Goal: Task Accomplishment & Management: Manage account settings

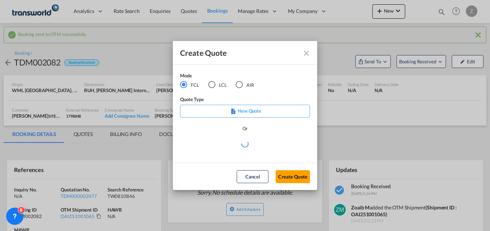
click at [240, 86] on div "AIR" at bounding box center [238, 84] width 7 height 7
click at [299, 175] on button "Create Quote" at bounding box center [292, 177] width 34 height 13
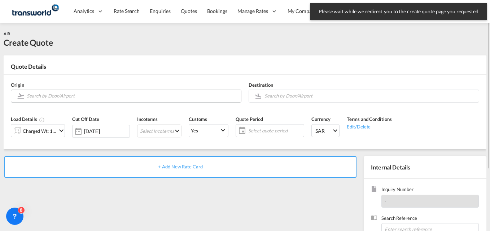
click at [68, 91] on input "Search by Door/Airport" at bounding box center [132, 96] width 211 height 13
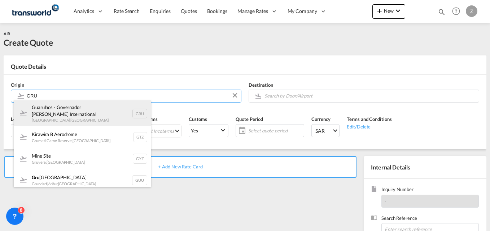
click at [75, 118] on div "Guarulhos - Governador [PERSON_NAME] International [GEOGRAPHIC_DATA] , [GEOGRAP…" at bounding box center [82, 114] width 137 height 26
type input "Guarulhos - Governador [PERSON_NAME] International, [GEOGRAPHIC_DATA], [GEOGRAP…"
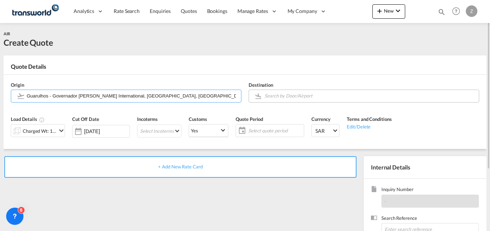
click at [284, 91] on input "Search by Door/Airport" at bounding box center [369, 96] width 211 height 13
click at [284, 97] on body "Analytics Dashboard Reports Rate Search Enquiries Quotes Bookings" at bounding box center [245, 115] width 490 height 231
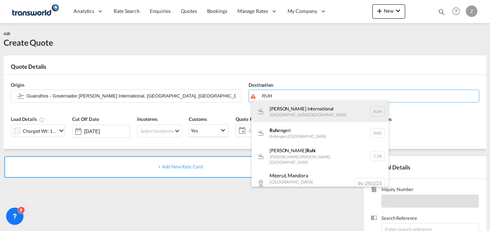
click at [286, 113] on div "[PERSON_NAME] International [GEOGRAPHIC_DATA] , [GEOGRAPHIC_DATA] RUH" at bounding box center [319, 112] width 137 height 22
type input "[PERSON_NAME] International, [GEOGRAPHIC_DATA], RUH"
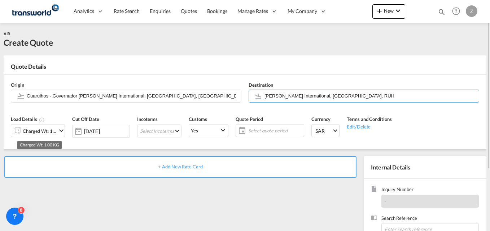
click at [47, 131] on div "Charged Wt: 1.00 KG" at bounding box center [40, 131] width 34 height 10
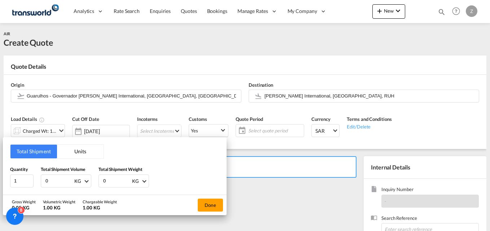
click at [55, 185] on input "0" at bounding box center [59, 181] width 29 height 12
type input "1751"
click at [118, 180] on input "0" at bounding box center [116, 181] width 29 height 12
type input "1751"
click at [212, 202] on button "Done" at bounding box center [210, 205] width 25 height 13
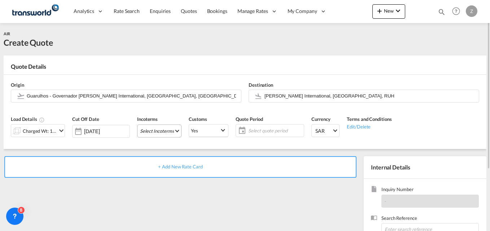
click at [151, 136] on md-select "Select Incoterms CFR - import Cost and Freight CFR - export Cost and Freight DA…" at bounding box center [159, 131] width 44 height 13
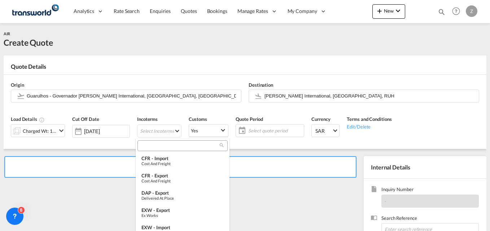
click at [152, 150] on div at bounding box center [182, 146] width 90 height 11
click at [152, 146] on input "search" at bounding box center [180, 146] width 80 height 6
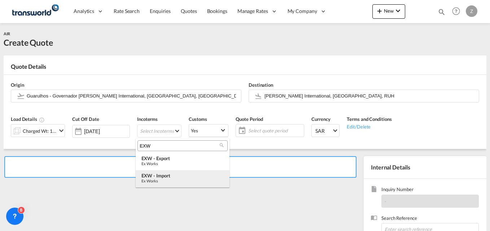
type input "EXW"
click at [162, 178] on div "EXW - import" at bounding box center [182, 176] width 82 height 6
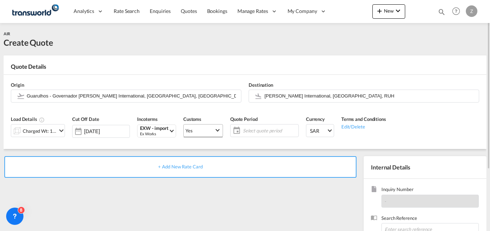
click at [198, 132] on span "Yes" at bounding box center [199, 131] width 29 height 6
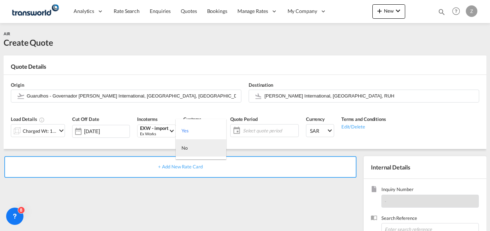
click at [193, 145] on md-option "No" at bounding box center [201, 148] width 50 height 17
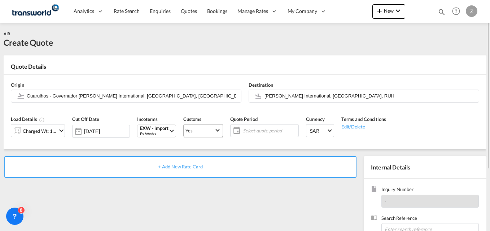
click at [197, 127] on md-select-value "Yes" at bounding box center [203, 131] width 39 height 14
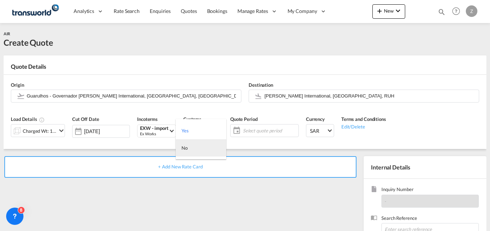
click at [191, 146] on md-option "No" at bounding box center [201, 148] width 50 height 17
click at [247, 129] on span "Select quote period" at bounding box center [270, 131] width 54 height 6
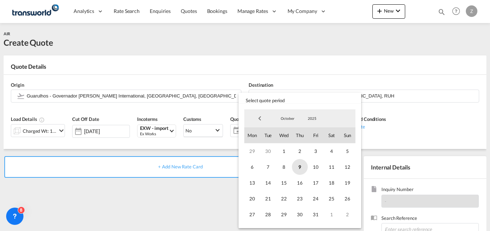
click at [296, 166] on span "9" at bounding box center [300, 167] width 16 height 16
click at [317, 215] on span "31" at bounding box center [316, 215] width 16 height 16
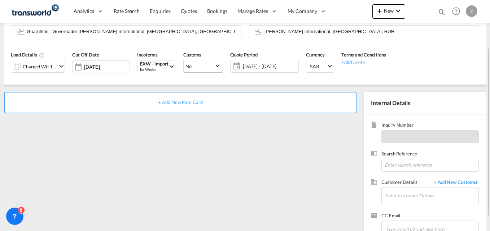
scroll to position [65, 0]
click at [391, 164] on input at bounding box center [429, 165] width 97 height 13
paste input "TW0210780"
type input "TW0210780"
click at [398, 199] on input "Enter Customer Details" at bounding box center [431, 196] width 93 height 16
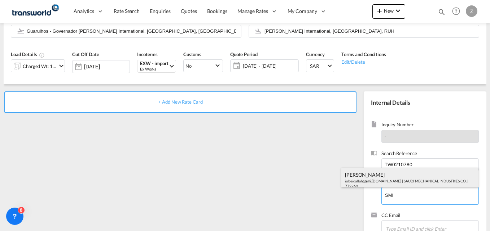
click at [375, 180] on div "[PERSON_NAME] iobeidallah@ smi .[DOMAIN_NAME] | SAUDI MECHANICAL INDUSTRIES CO.…" at bounding box center [409, 180] width 137 height 25
type input "SAUDI MECHANICAL INDUSTRIES CO., [PERSON_NAME], [EMAIL_ADDRESS][DOMAIN_NAME]"
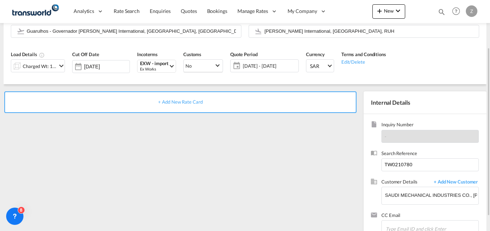
click at [191, 103] on span "+ Add New Rate Card" at bounding box center [180, 102] width 44 height 6
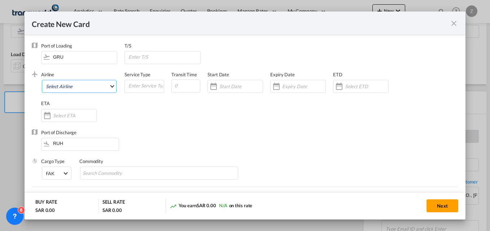
click at [94, 84] on md-select "Select Airline AIR EXPRESS S.A. (1166- / -) CMA CGM Air Cargo (1140-2C / -) DDW…" at bounding box center [79, 86] width 75 height 13
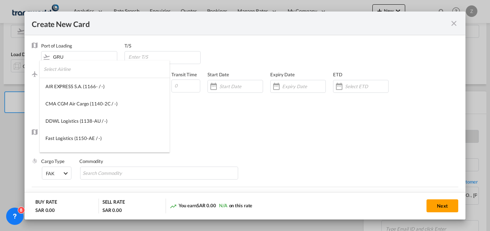
click at [58, 71] on input "search" at bounding box center [107, 69] width 126 height 17
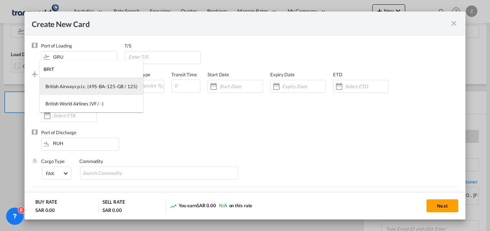
type input "BRIT"
click at [78, 83] on md-option "British Airways p.l.c. (495-BA-125-GB / 125)" at bounding box center [91, 86] width 103 height 17
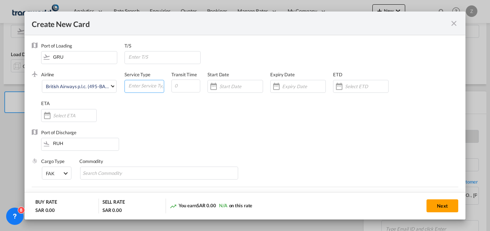
click at [138, 89] on input "Create New Card ..." at bounding box center [146, 85] width 36 height 11
type input "AIIR"
click at [177, 81] on input "Create New Card ..." at bounding box center [185, 86] width 29 height 13
type input "5"
click at [224, 83] on div "Create New Card ..." at bounding box center [240, 86] width 43 height 6
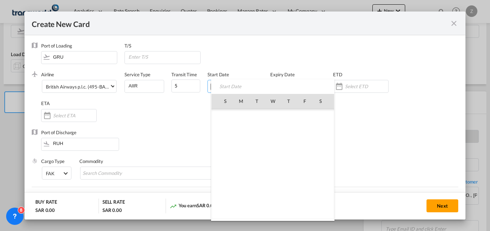
scroll to position [167127, 0]
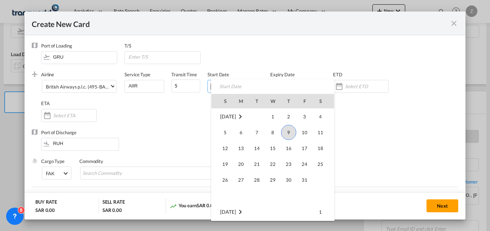
click at [288, 131] on span "9" at bounding box center [288, 132] width 15 height 15
type input "[DATE]"
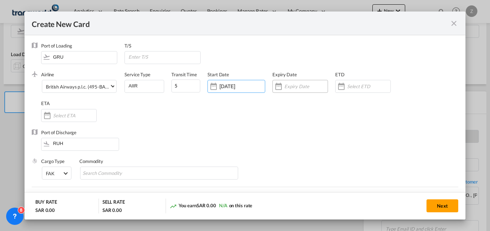
click at [294, 84] on input "Create New Card ..." at bounding box center [305, 87] width 43 height 6
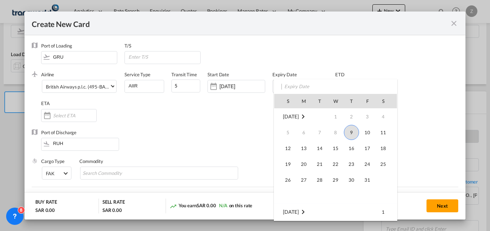
click at [366, 188] on td "Week undefined" at bounding box center [367, 196] width 16 height 16
click at [362, 180] on span "31" at bounding box center [367, 180] width 14 height 14
type input "[DATE]"
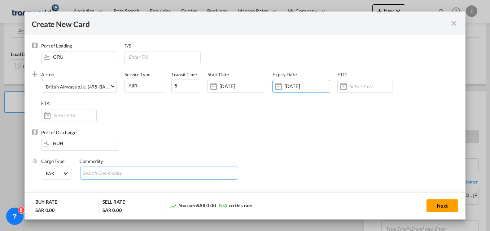
click at [98, 175] on input "Search Commodity" at bounding box center [116, 174] width 66 height 12
type input "GC"
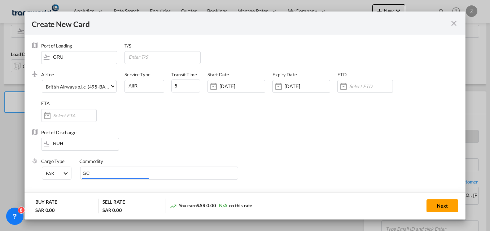
click at [212, 133] on div "Port of Discharge RUH" at bounding box center [245, 143] width 426 height 29
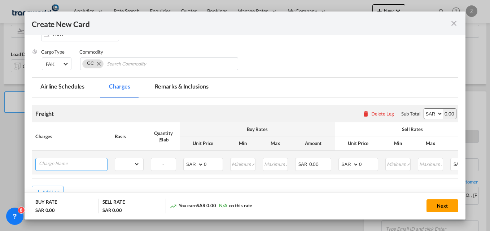
click at [80, 163] on input "Charge Name" at bounding box center [73, 164] width 68 height 11
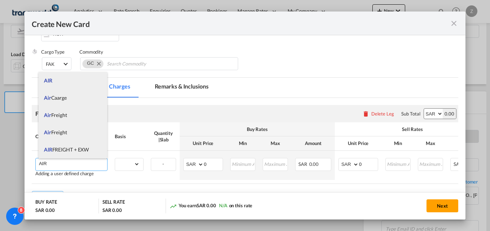
click at [69, 148] on span "AIR FREIGHT + EXW" at bounding box center [66, 150] width 45 height 6
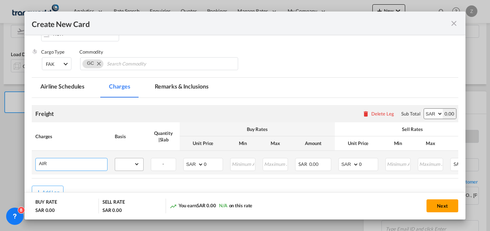
type input "AIR FREIGHT + EXW"
click at [134, 166] on select "gross_weight volumetric_weight per_shipment per_bl per_km % on air freight per_…" at bounding box center [127, 165] width 25 height 12
select select "per_kg"
click at [115, 159] on select "gross_weight volumetric_weight per_shipment per_bl per_km % on air freight per_…" at bounding box center [127, 165] width 25 height 12
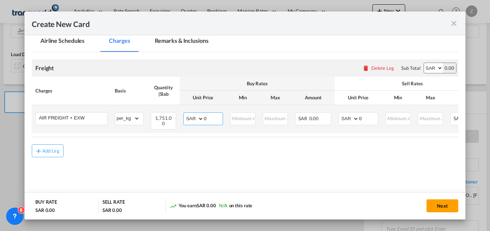
click at [192, 120] on select "AED AFN ALL AMD ANG AOA ARS AUD AWG AZN BAM BBD BDT BGN BHD BIF BMD BND [PERSON…" at bounding box center [194, 119] width 19 height 10
select select "string:USD"
click at [206, 118] on input "0" at bounding box center [213, 118] width 19 height 11
type input "1.70"
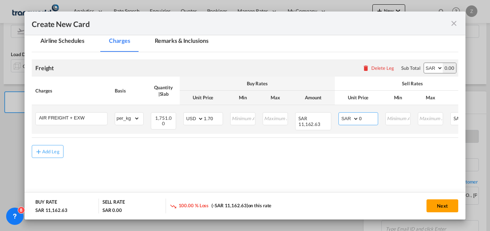
click at [347, 119] on select "AED AFN ALL AMD ANG AOA ARS AUD AWG AZN BAM BBD BDT BGN BHD BIF BMD BND [PERSON…" at bounding box center [349, 119] width 19 height 10
select select "string:USD"
click at [340, 114] on select "AED AFN ALL AMD ANG AOA ARS AUD AWG AZN BAM BBD BDT BGN BHD BIF BMD BND [PERSON…" at bounding box center [349, 119] width 19 height 10
click at [366, 118] on input "0" at bounding box center [368, 118] width 19 height 11
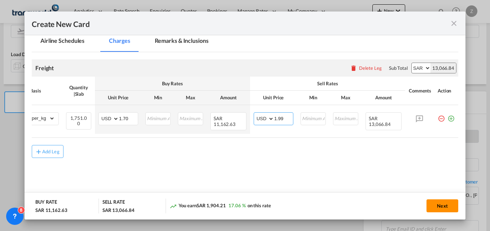
type input "1.99"
click at [434, 206] on button "Next" at bounding box center [442, 206] width 32 height 13
type input "1.7"
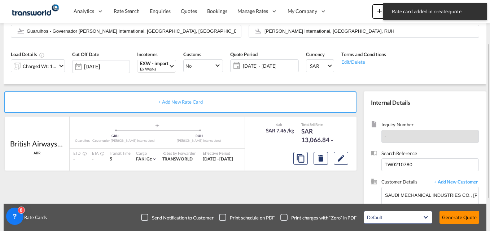
click at [449, 216] on button "Generate Quote" at bounding box center [459, 217] width 40 height 13
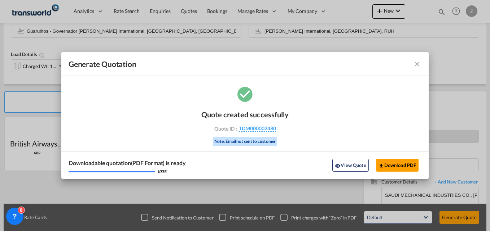
click at [417, 67] on md-icon "icon-close fg-AAA8AD cursor m-0" at bounding box center [417, 64] width 9 height 9
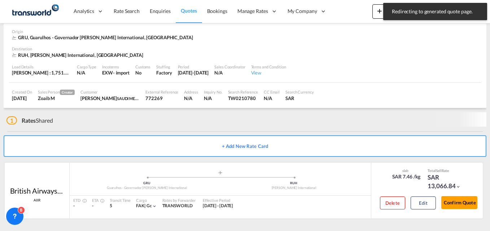
scroll to position [27, 0]
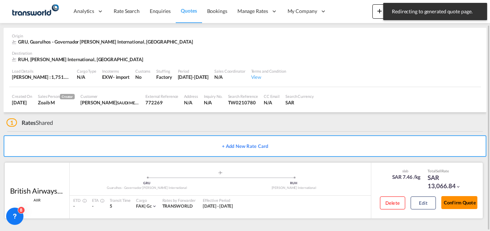
click at [451, 203] on button "Confirm Quote" at bounding box center [459, 203] width 36 height 13
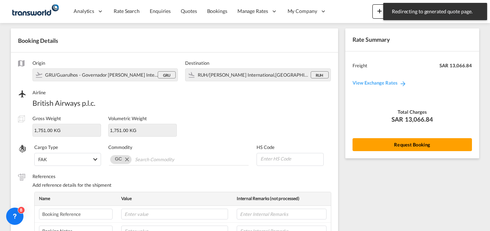
scroll to position [253, 0]
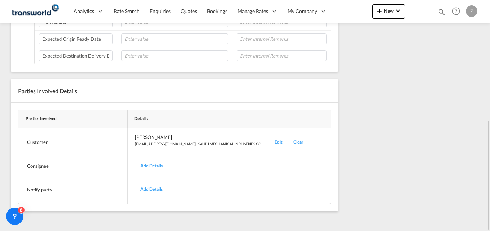
click at [269, 142] on div "Edit" at bounding box center [278, 142] width 19 height 17
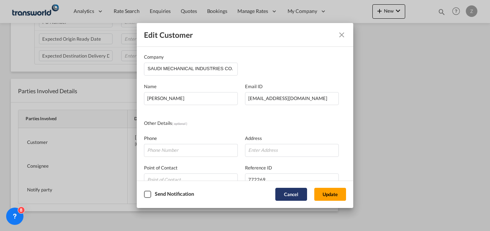
click at [292, 199] on button "Cancel" at bounding box center [291, 194] width 32 height 13
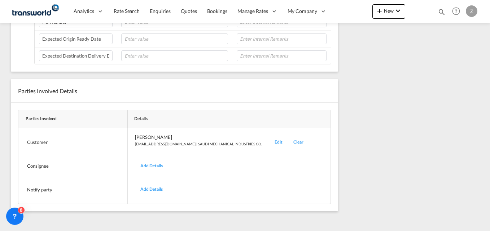
scroll to position [0, 0]
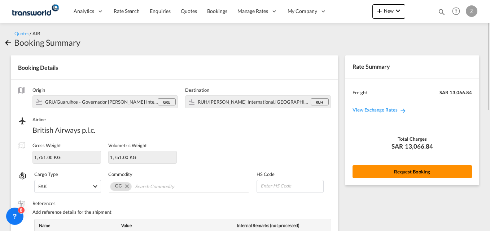
click at [380, 171] on button "Request Booking" at bounding box center [411, 172] width 119 height 13
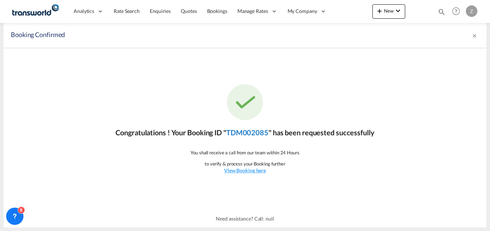
click at [248, 133] on link "TDM002085" at bounding box center [247, 132] width 42 height 9
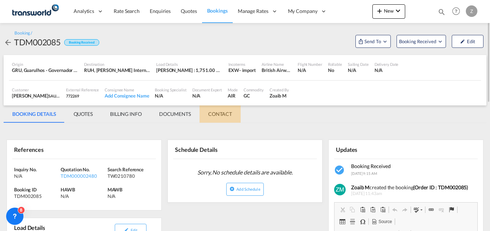
click at [224, 112] on md-tab-item "CONTACT" at bounding box center [219, 114] width 41 height 17
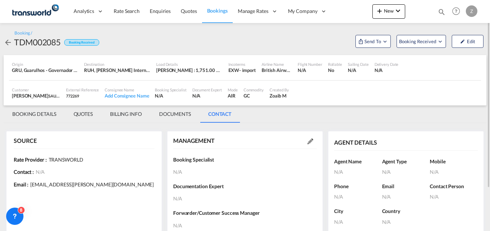
click at [309, 145] on div "MANAGEMENT" at bounding box center [245, 141] width 144 height 16
click at [309, 140] on md-icon at bounding box center [310, 142] width 6 height 6
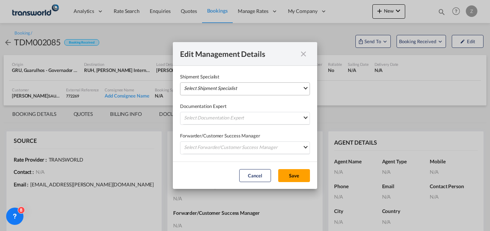
click at [204, 91] on md-select "Select Shipment Specialist [PERSON_NAME] W [PERSON_NAME][EMAIL_ADDRESS][PERSON_…" at bounding box center [245, 89] width 130 height 13
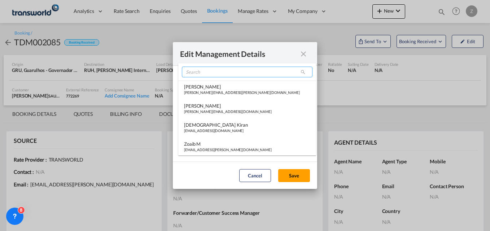
click at [198, 73] on input "search" at bounding box center [247, 72] width 131 height 11
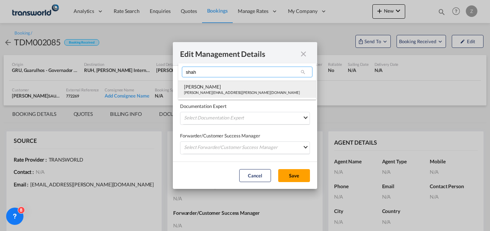
type input "shah"
click at [202, 88] on div "[PERSON_NAME]" at bounding box center [242, 87] width 116 height 6
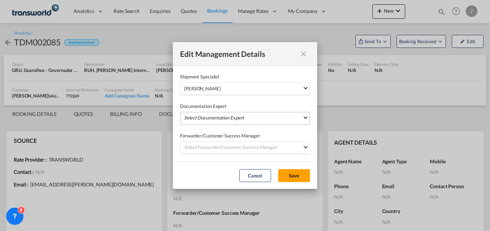
click at [199, 119] on md-select "Select Documentation Expert [PERSON_NAME] W [PERSON_NAME][EMAIL_ADDRESS][PERSON…" at bounding box center [245, 118] width 130 height 13
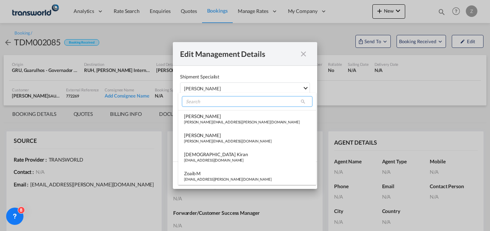
click at [197, 97] on input "search" at bounding box center [247, 101] width 131 height 11
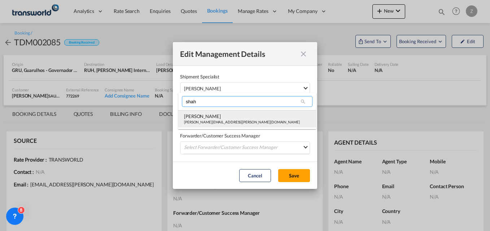
type input "shah"
click at [200, 120] on div "[PERSON_NAME][EMAIL_ADDRESS][PERSON_NAME][DOMAIN_NAME]" at bounding box center [242, 122] width 116 height 5
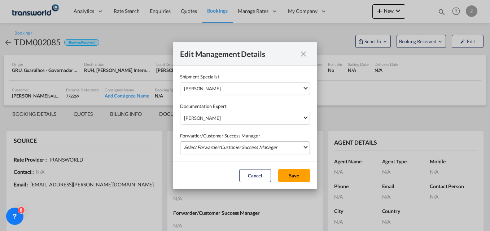
click at [194, 149] on md-select "Select Forwarder/Customer Success Manager [PERSON_NAME] [PERSON_NAME][EMAIL_ADD…" at bounding box center [245, 148] width 130 height 13
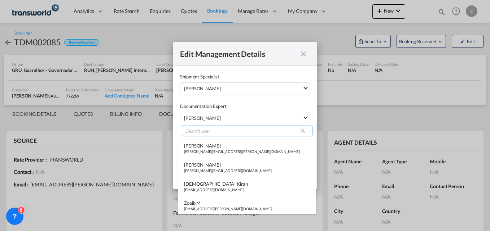
click at [200, 130] on input "search" at bounding box center [247, 131] width 131 height 11
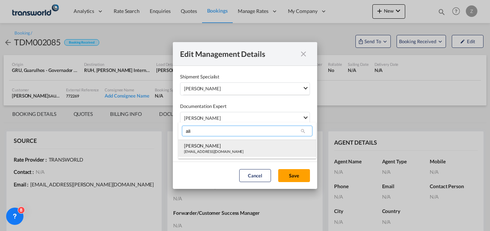
type input "ali"
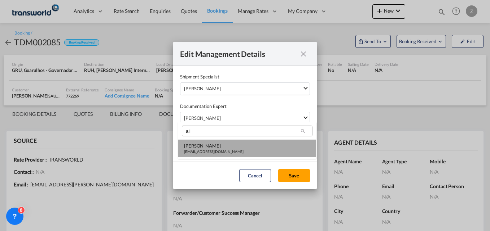
click at [202, 151] on div "[EMAIL_ADDRESS][DOMAIN_NAME]" at bounding box center [213, 151] width 59 height 5
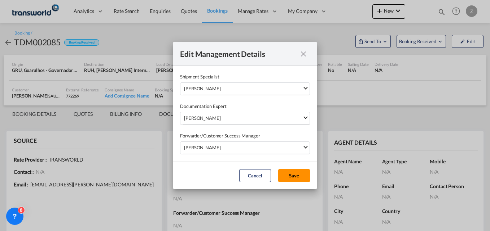
click at [292, 174] on button "Save" at bounding box center [294, 175] width 32 height 13
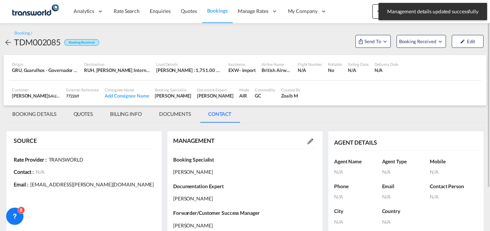
click at [31, 114] on md-tab-item "BOOKING DETAILS" at bounding box center [34, 114] width 61 height 17
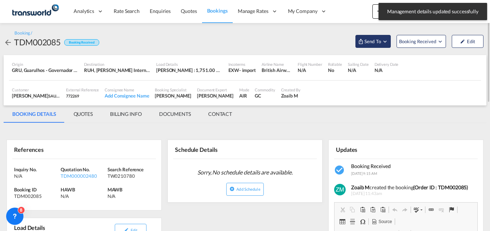
click at [372, 39] on span "Send To" at bounding box center [372, 41] width 18 height 7
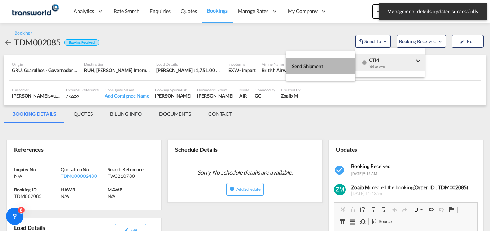
click at [318, 64] on span "Send Shipment" at bounding box center [307, 67] width 31 height 12
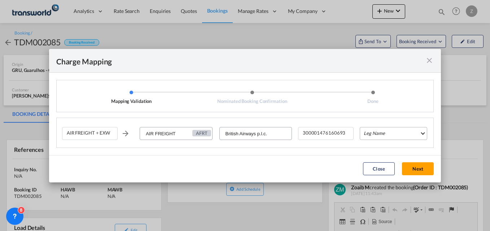
click at [372, 134] on md-select "Leg Name HANDLING ORIGIN HANDLING DESTINATION OTHERS TL PICK UP CUSTOMS ORIGIN …" at bounding box center [393, 133] width 67 height 13
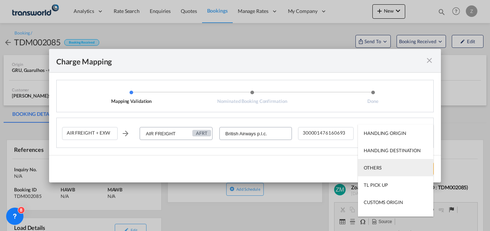
click at [377, 165] on div "OTHERS" at bounding box center [372, 168] width 18 height 6
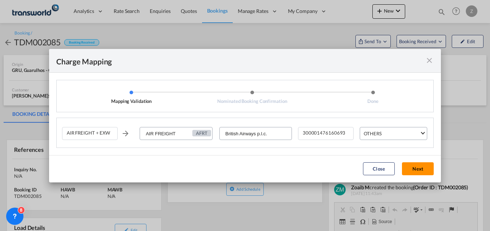
click at [414, 169] on button "Next" at bounding box center [418, 169] width 32 height 13
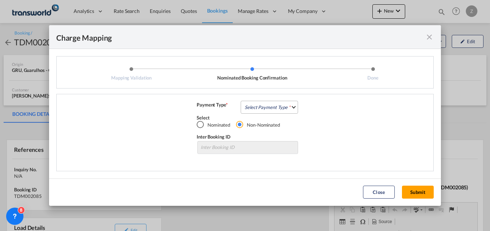
click at [267, 113] on md-select "Select Payment Type COLLECT PREPAID" at bounding box center [269, 107] width 57 height 13
click at [256, 101] on md-option "COLLECT" at bounding box center [271, 107] width 64 height 17
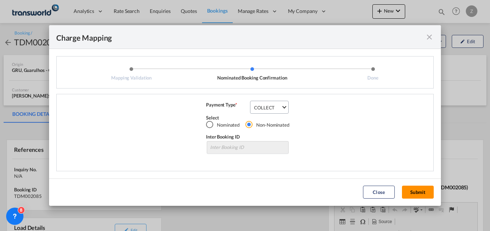
click at [416, 191] on button "Submit" at bounding box center [418, 192] width 32 height 13
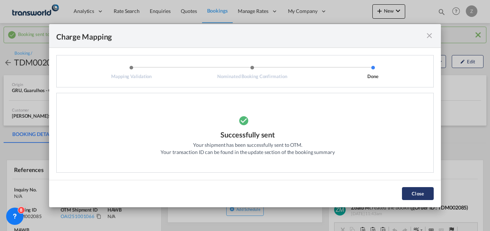
click at [413, 194] on button "Close" at bounding box center [418, 194] width 32 height 13
